Goal: Navigation & Orientation: Find specific page/section

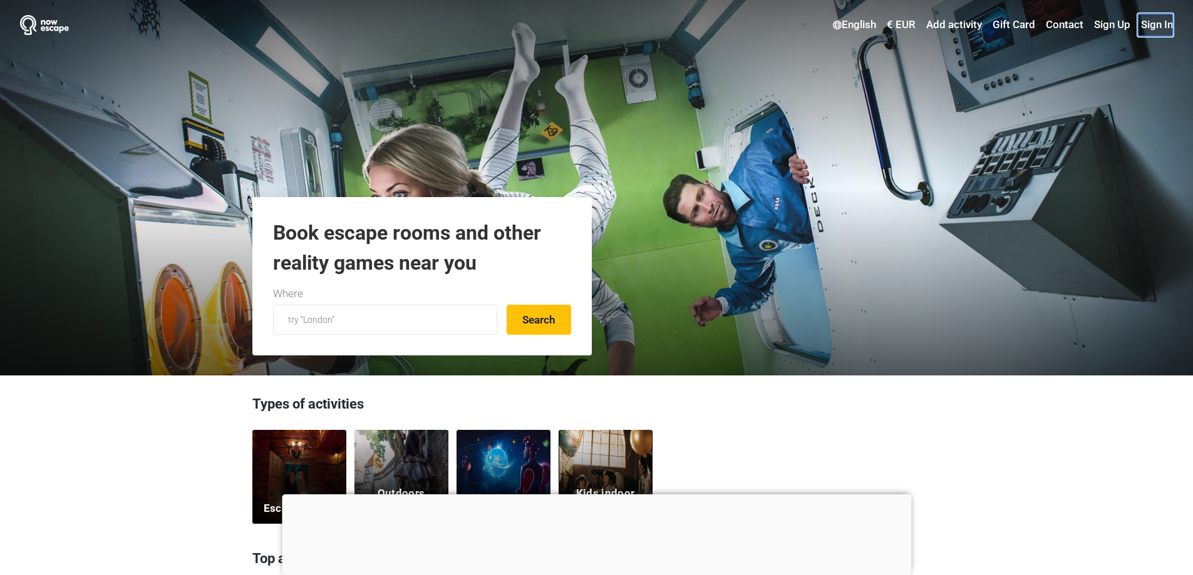
click at [1157, 27] on link "Sign In" at bounding box center [1155, 25] width 35 height 23
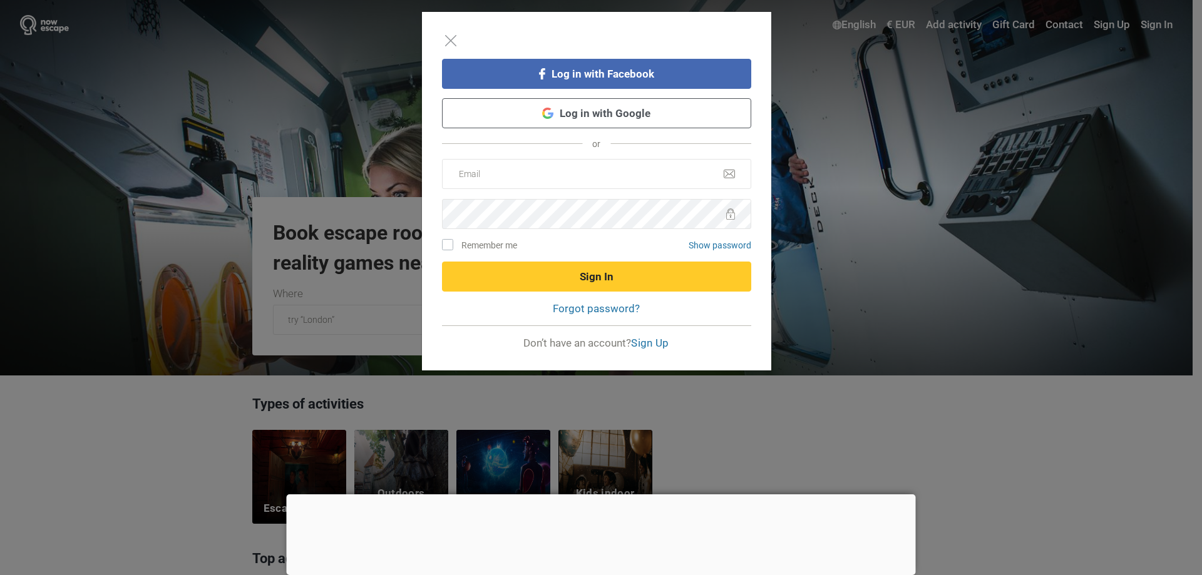
click at [626, 113] on link "Log in with Google" at bounding box center [596, 113] width 309 height 30
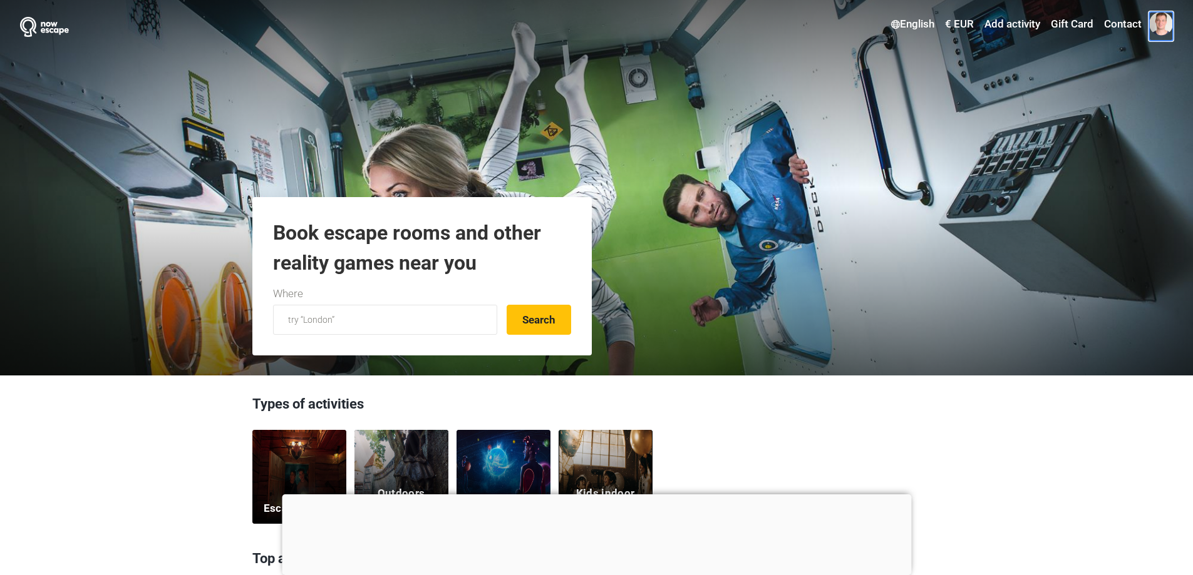
click at [1152, 28] on span at bounding box center [1161, 24] width 24 height 24
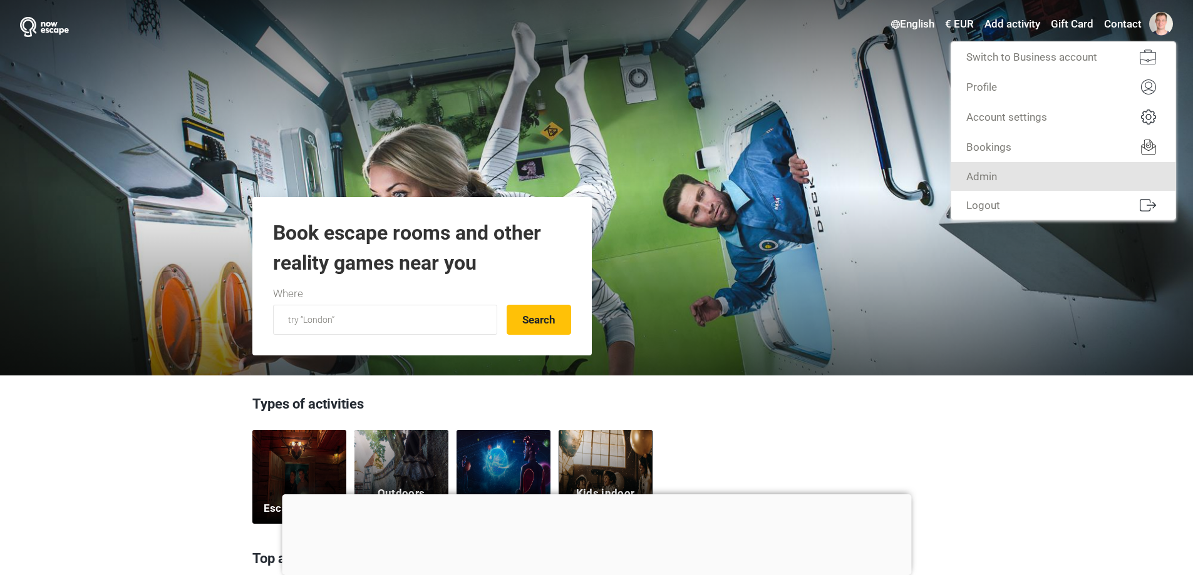
click at [1082, 175] on link "Admin" at bounding box center [1063, 176] width 224 height 29
